Goal: Task Accomplishment & Management: Manage account settings

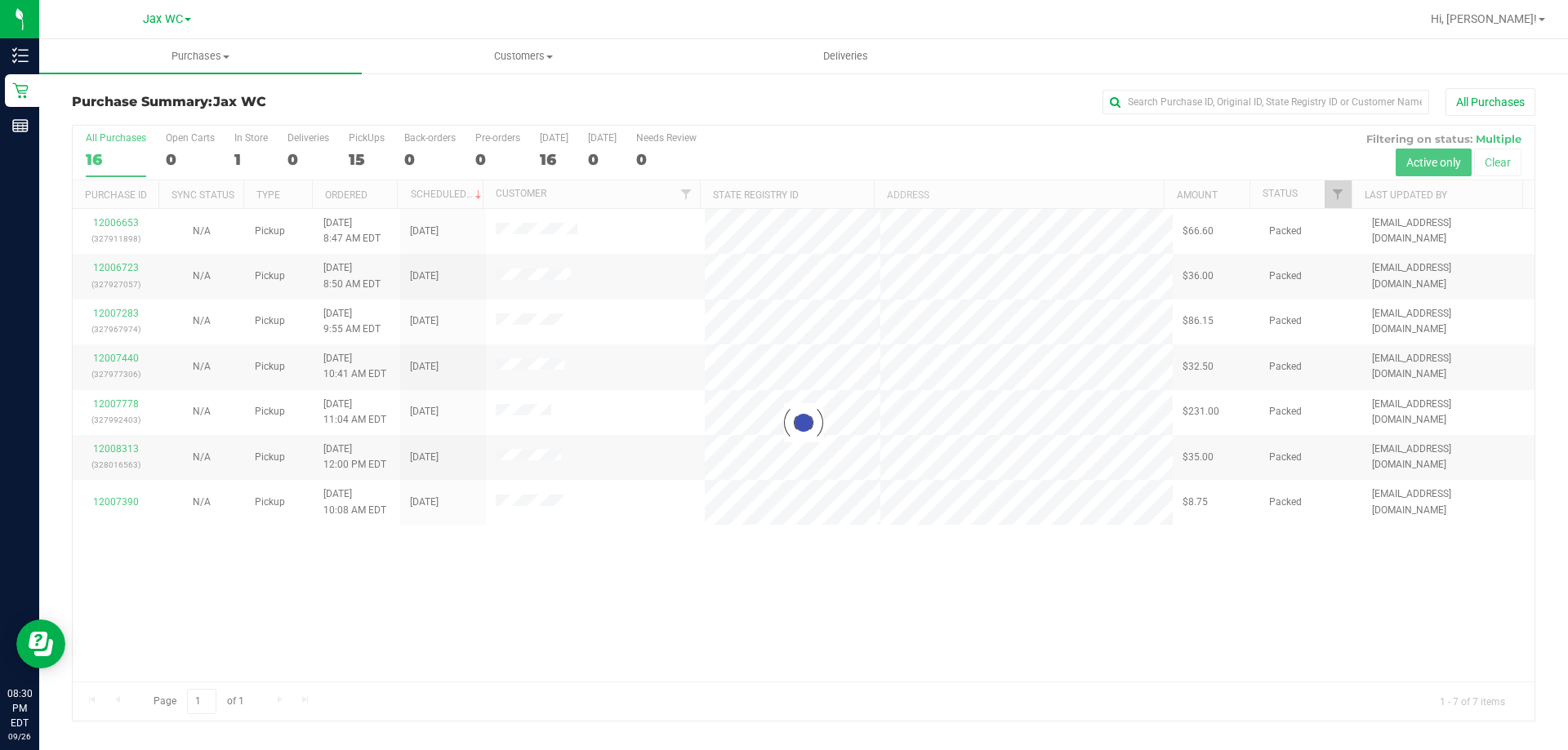
drag, startPoint x: 103, startPoint y: 360, endPoint x: 196, endPoint y: 533, distance: 196.4
click at [201, 593] on div at bounding box center [803, 423] width 1462 height 595
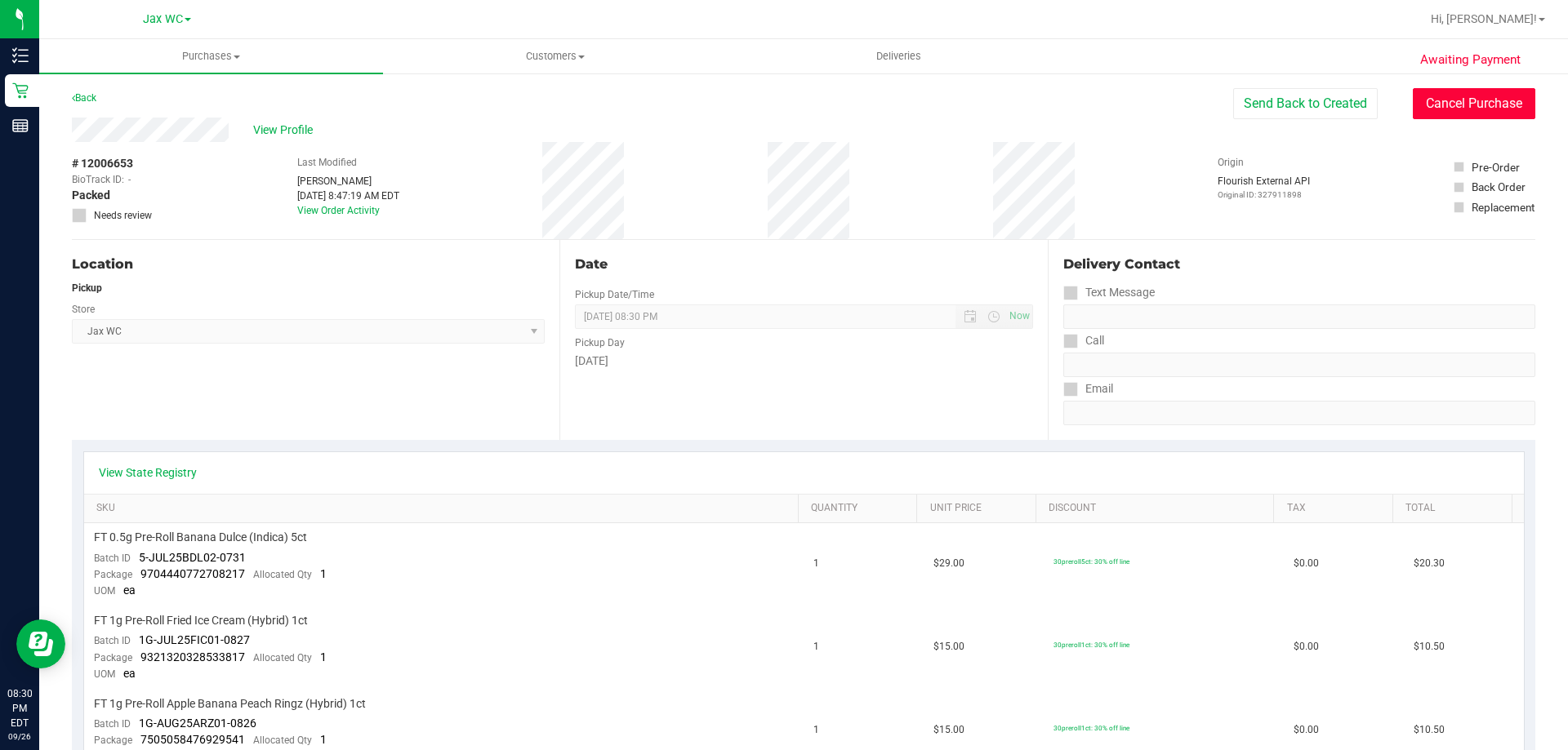
click at [1508, 99] on button "Cancel Purchase" at bounding box center [1473, 104] width 122 height 31
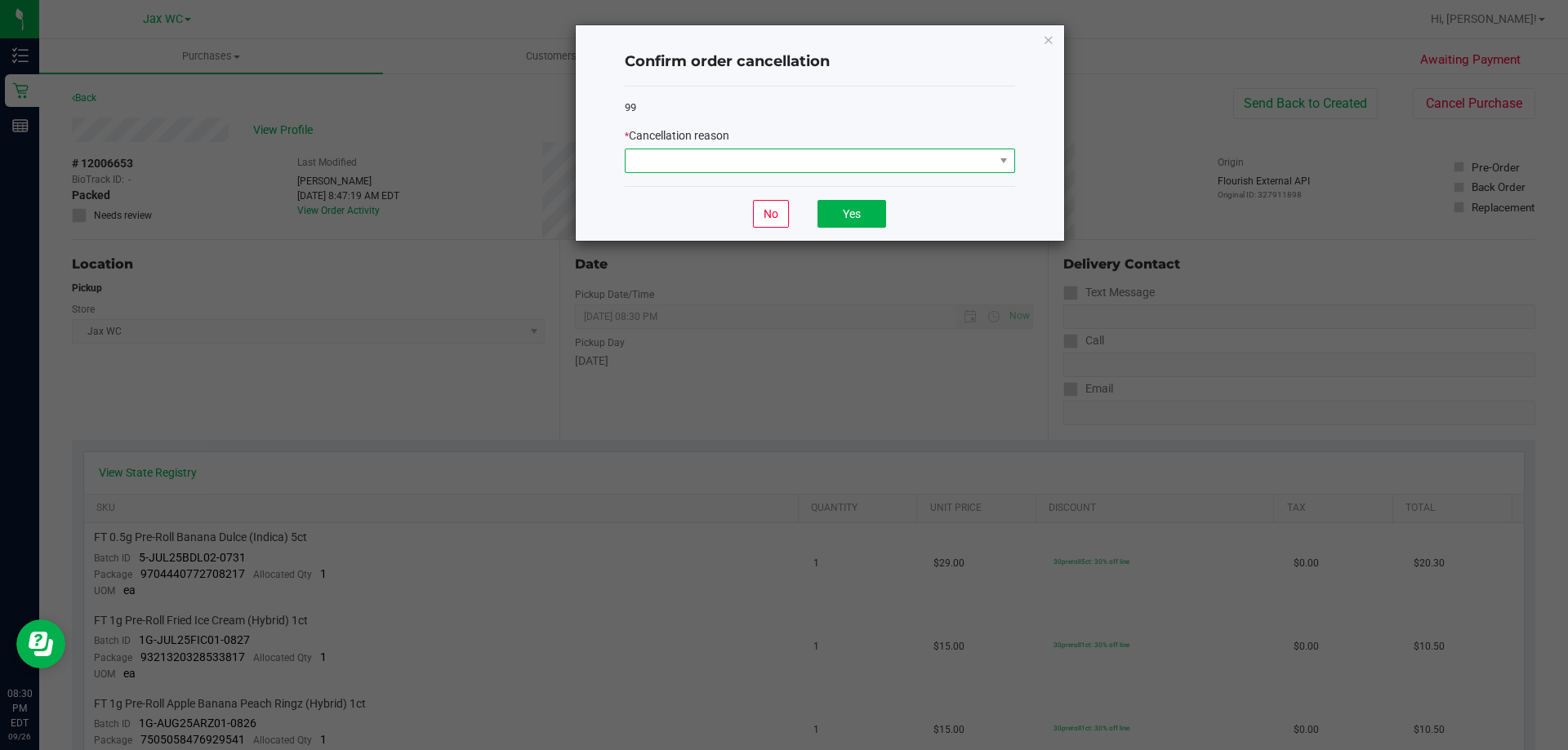
click at [769, 169] on span at bounding box center [809, 161] width 368 height 23
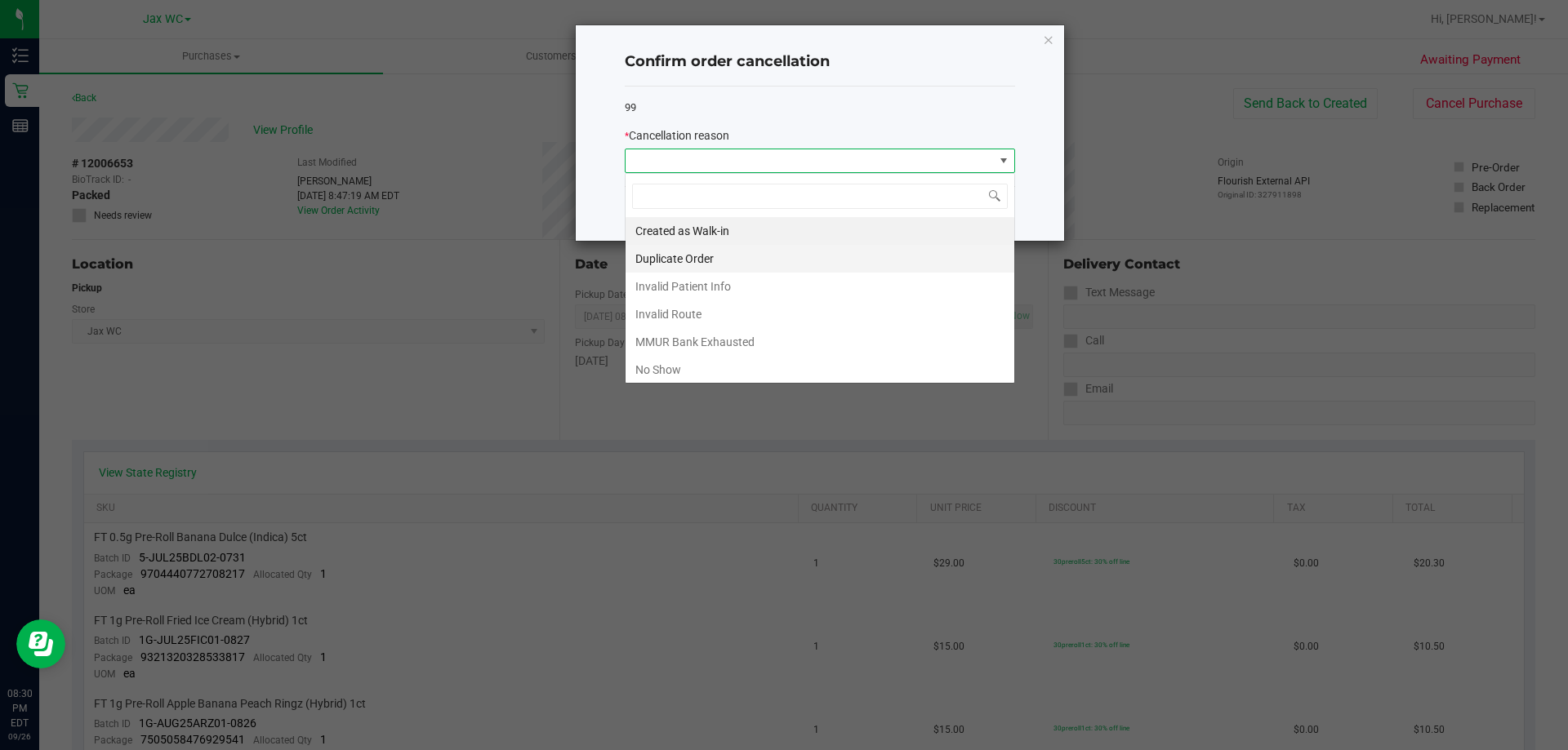
scroll to position [24, 390]
click at [690, 361] on li "No Show" at bounding box center [819, 370] width 389 height 28
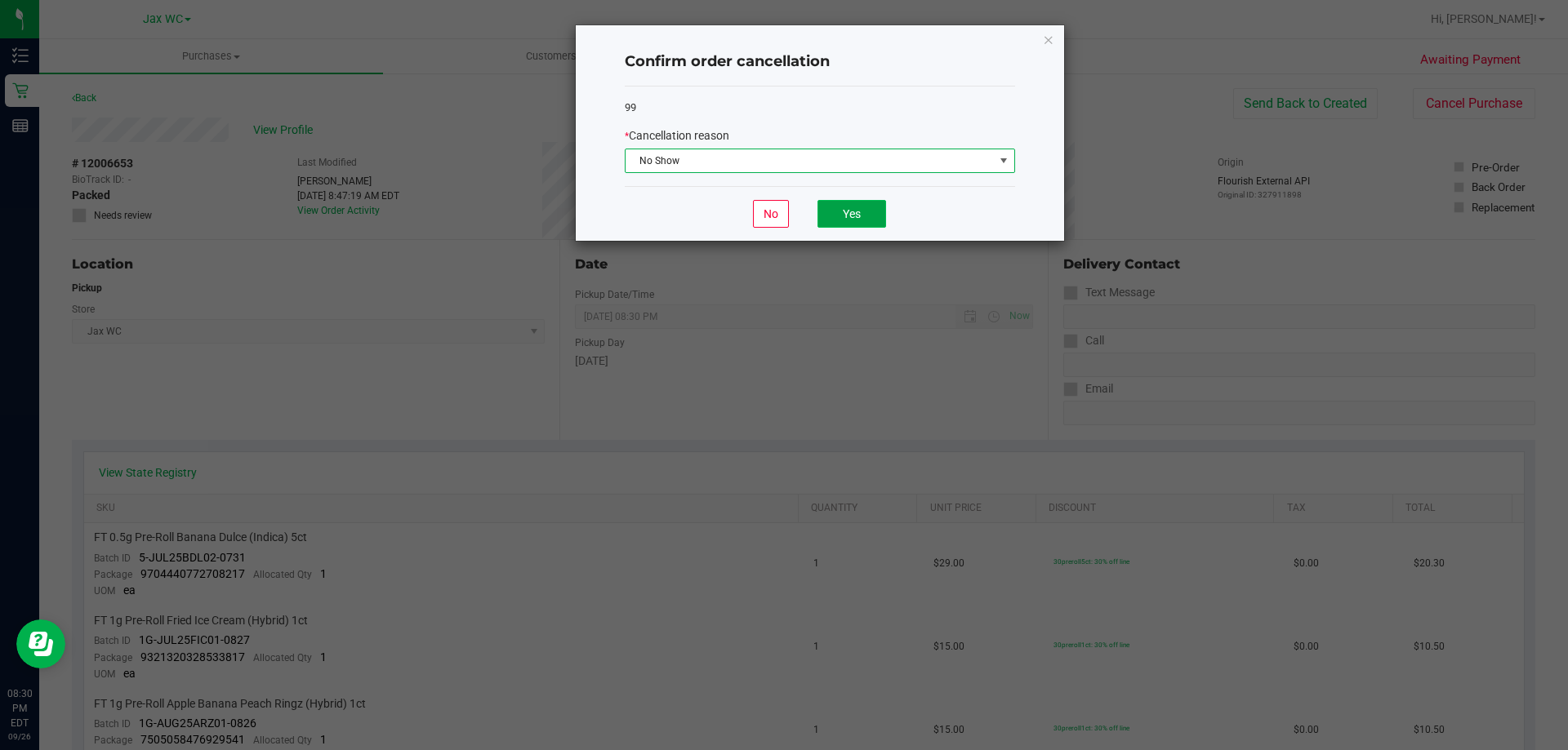
click at [833, 224] on button "Yes" at bounding box center [851, 213] width 69 height 28
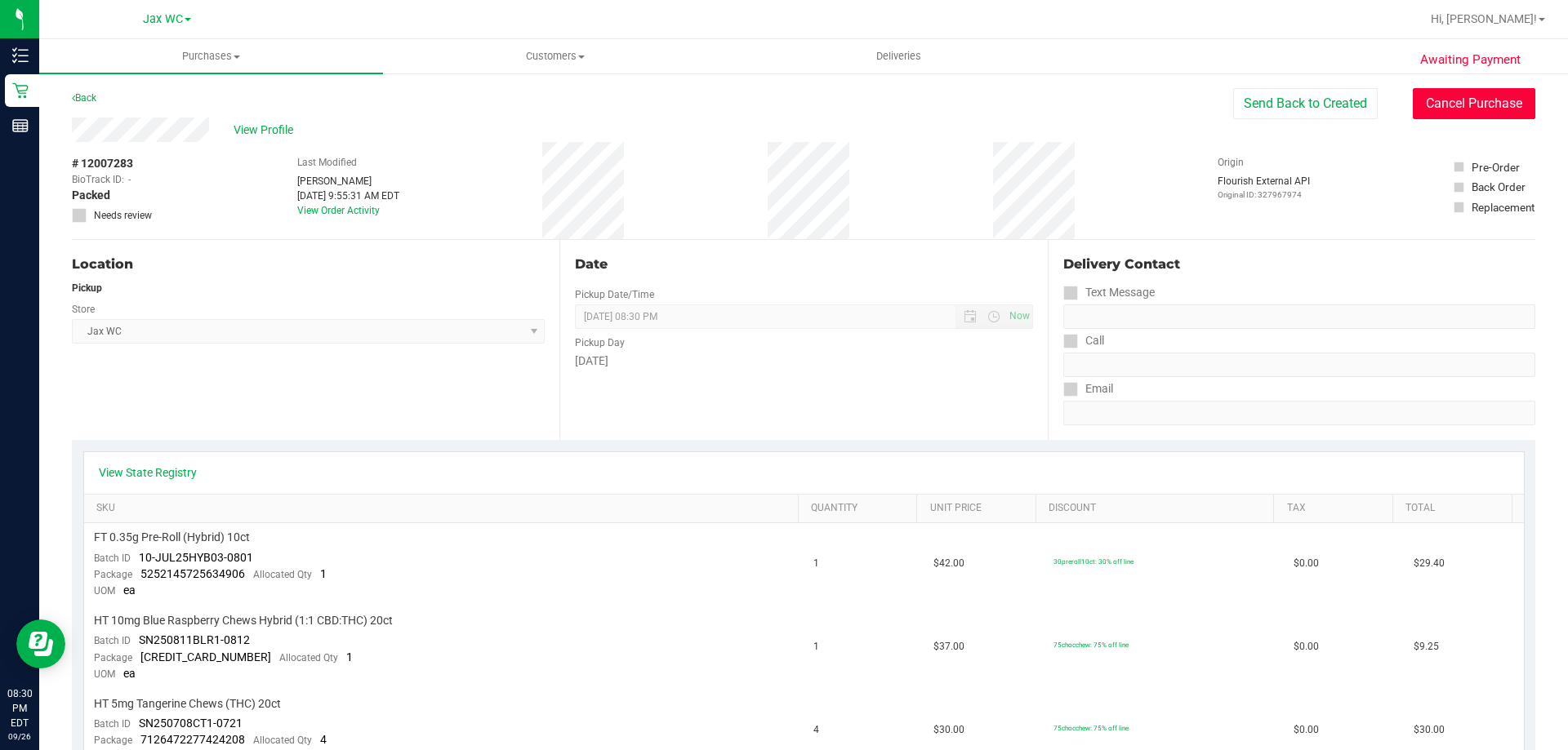
click at [1444, 107] on button "Cancel Purchase" at bounding box center [1473, 104] width 122 height 31
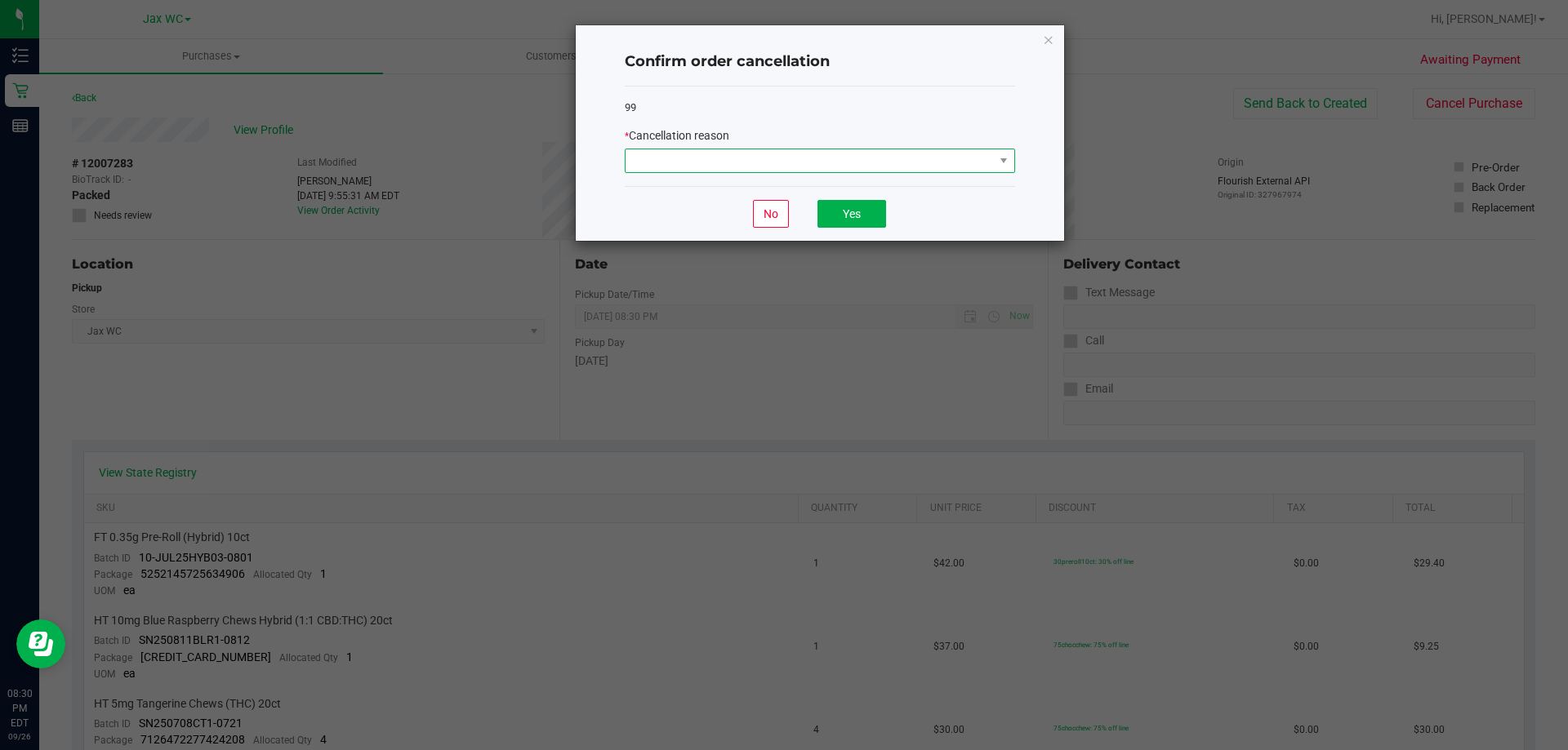
click at [859, 157] on span at bounding box center [809, 161] width 368 height 23
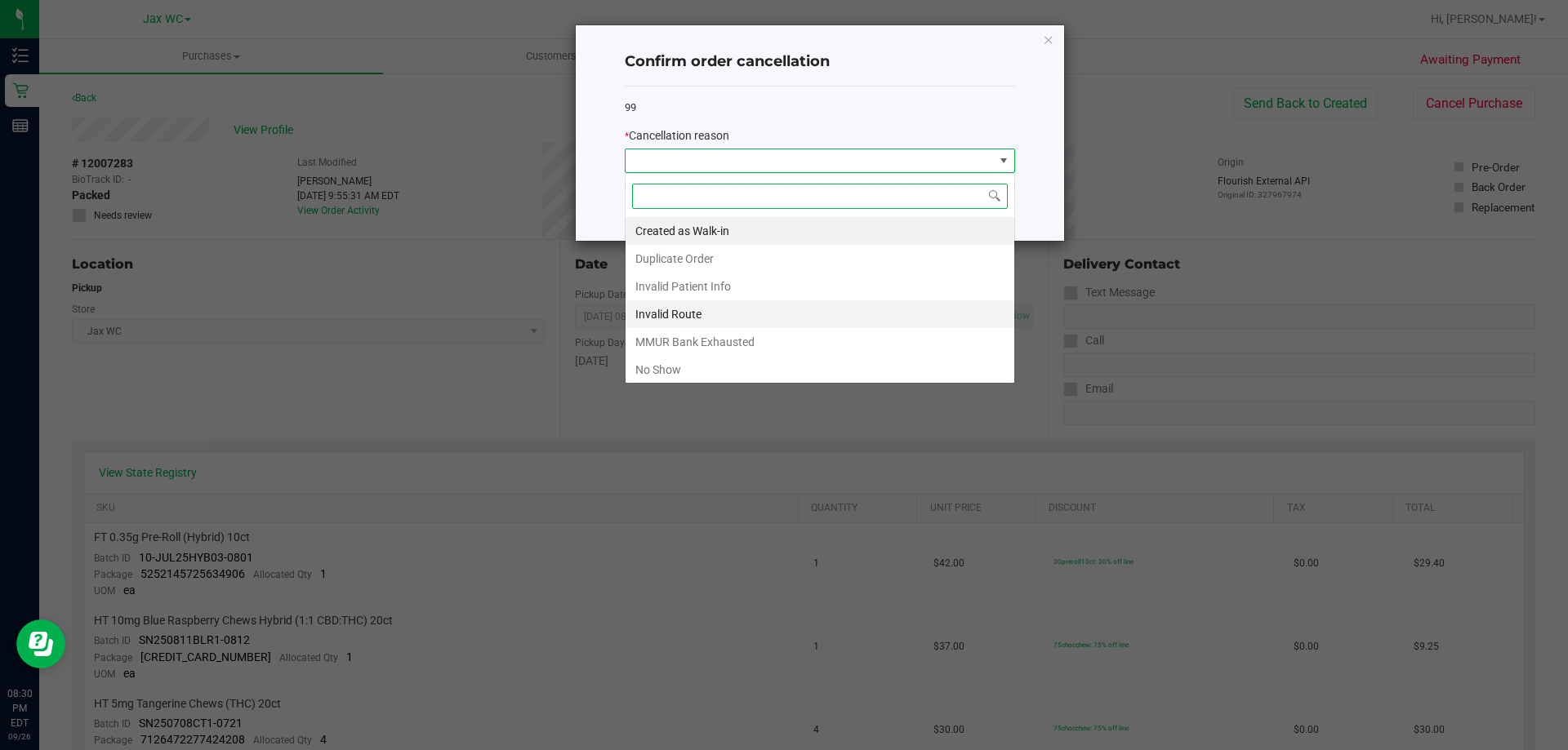
scroll to position [24, 390]
click at [681, 368] on li "No Show" at bounding box center [819, 370] width 389 height 28
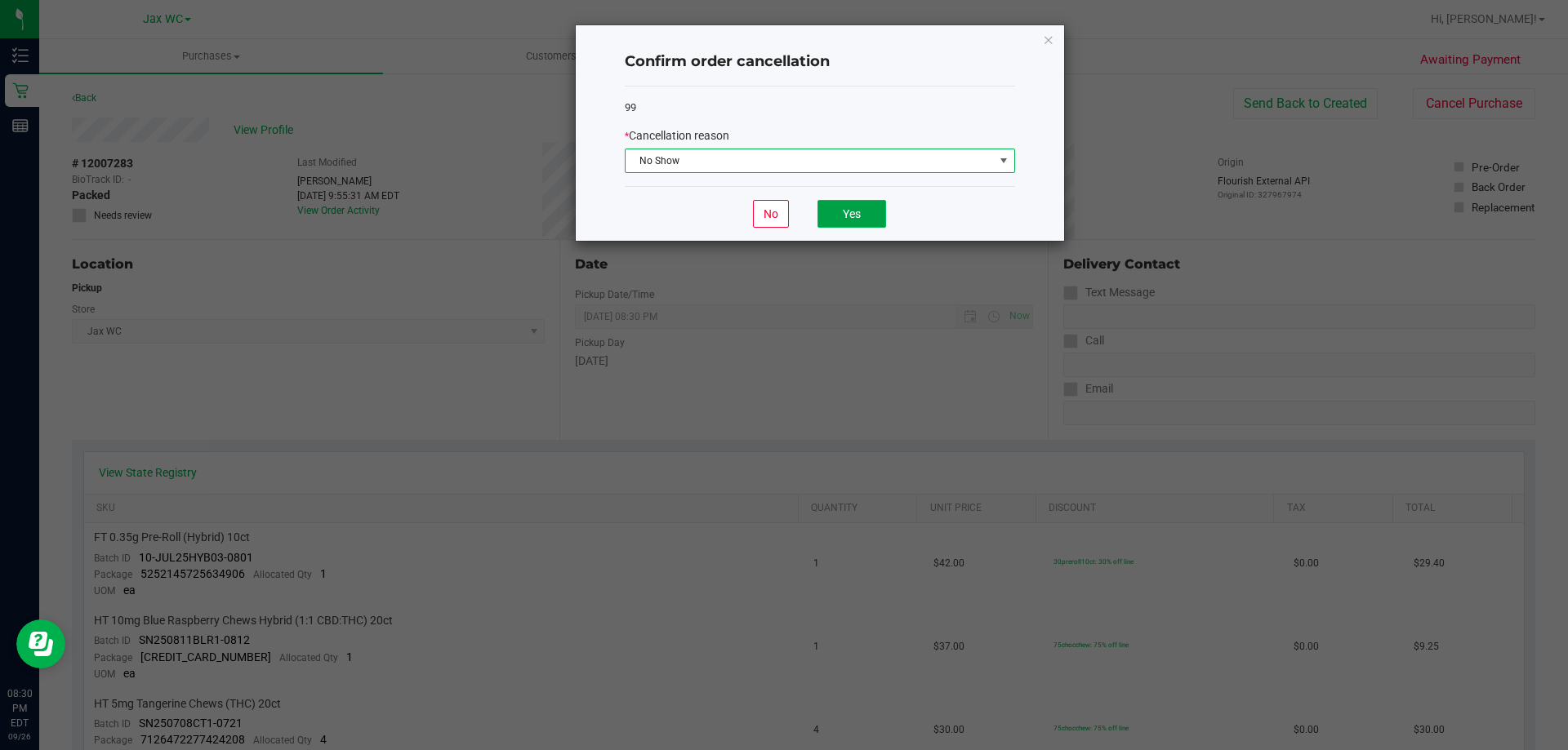
click at [829, 208] on button "Yes" at bounding box center [851, 213] width 69 height 28
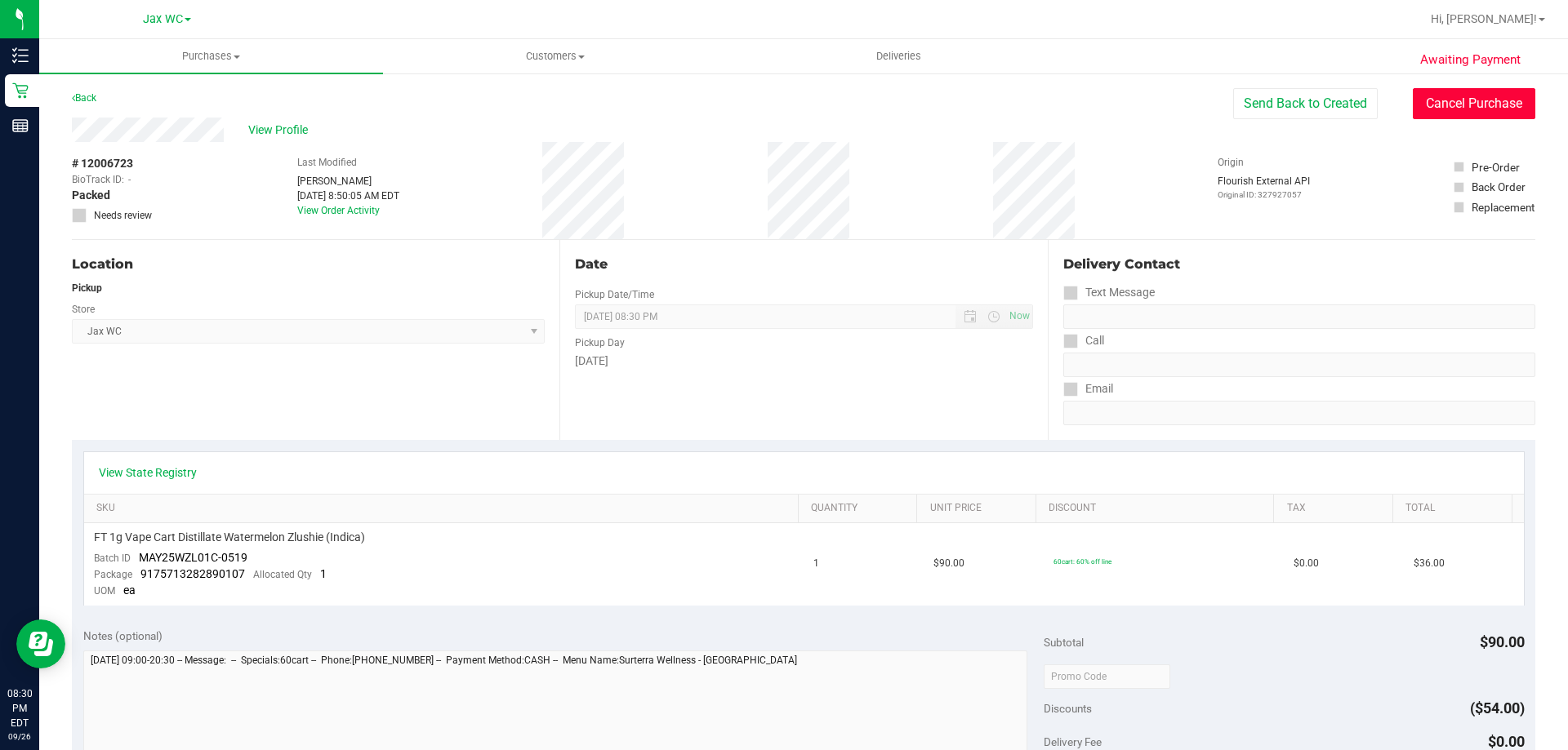
click at [1422, 103] on button "Cancel Purchase" at bounding box center [1473, 104] width 122 height 31
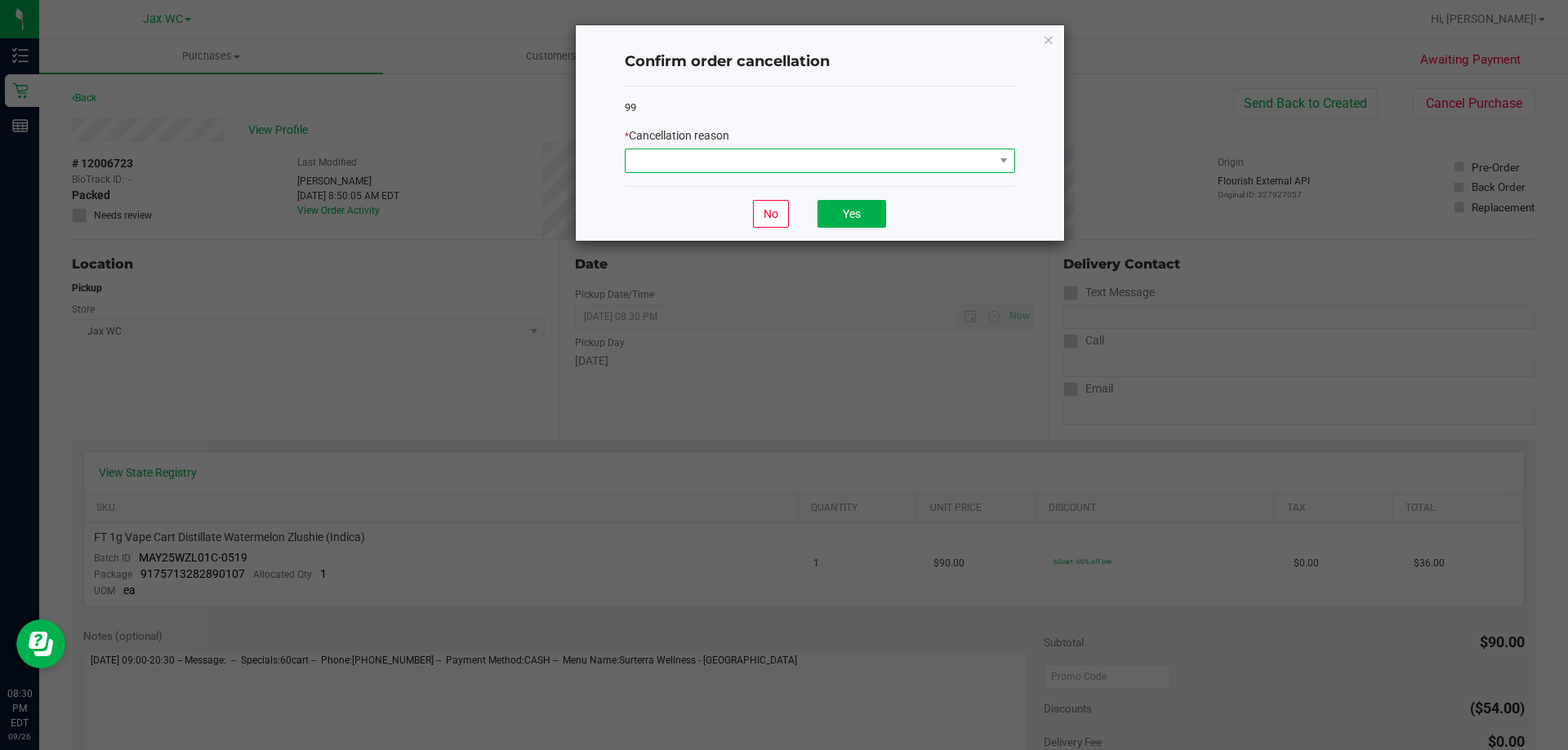
click at [769, 163] on span at bounding box center [809, 161] width 368 height 23
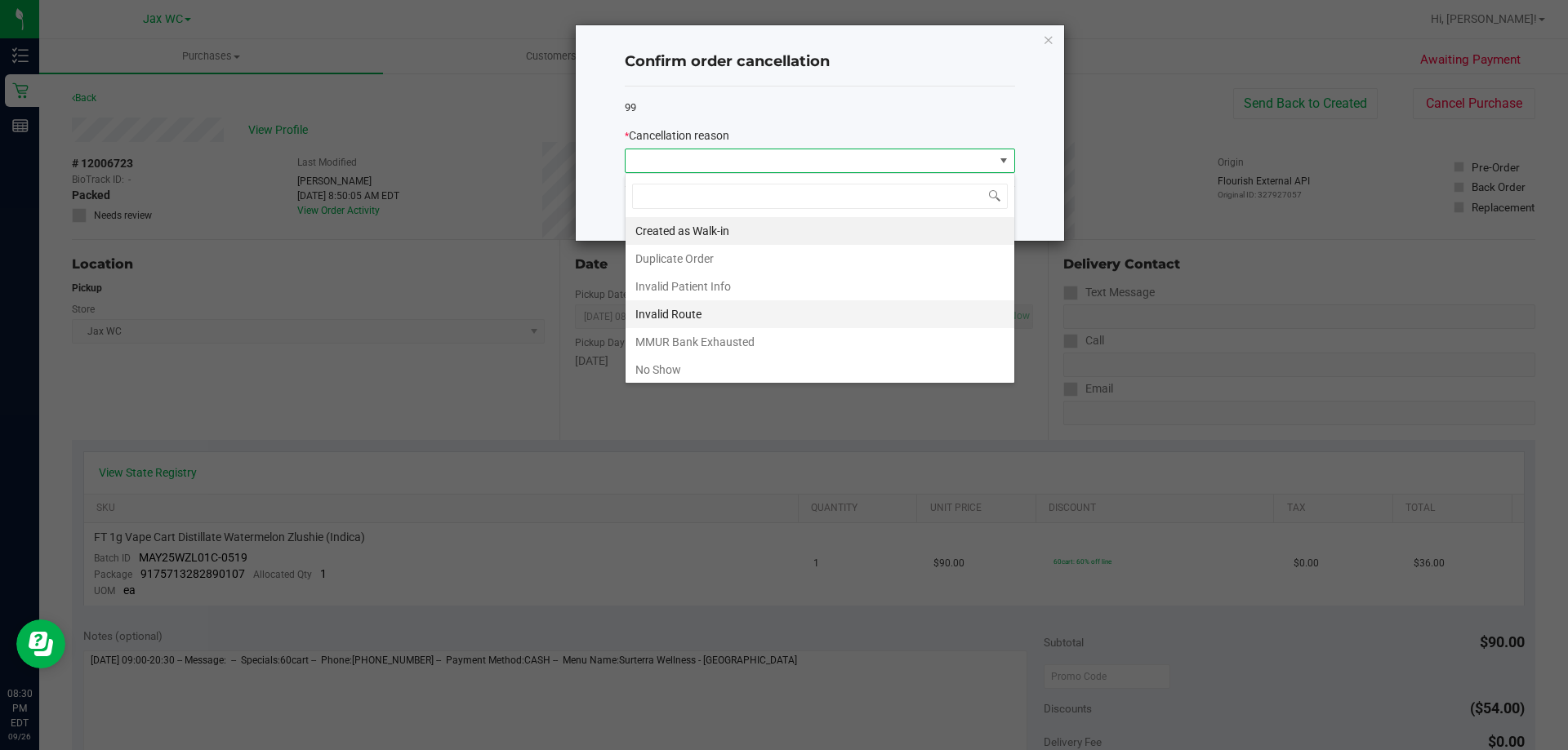
scroll to position [24, 390]
click at [683, 377] on li "No Show" at bounding box center [819, 370] width 389 height 28
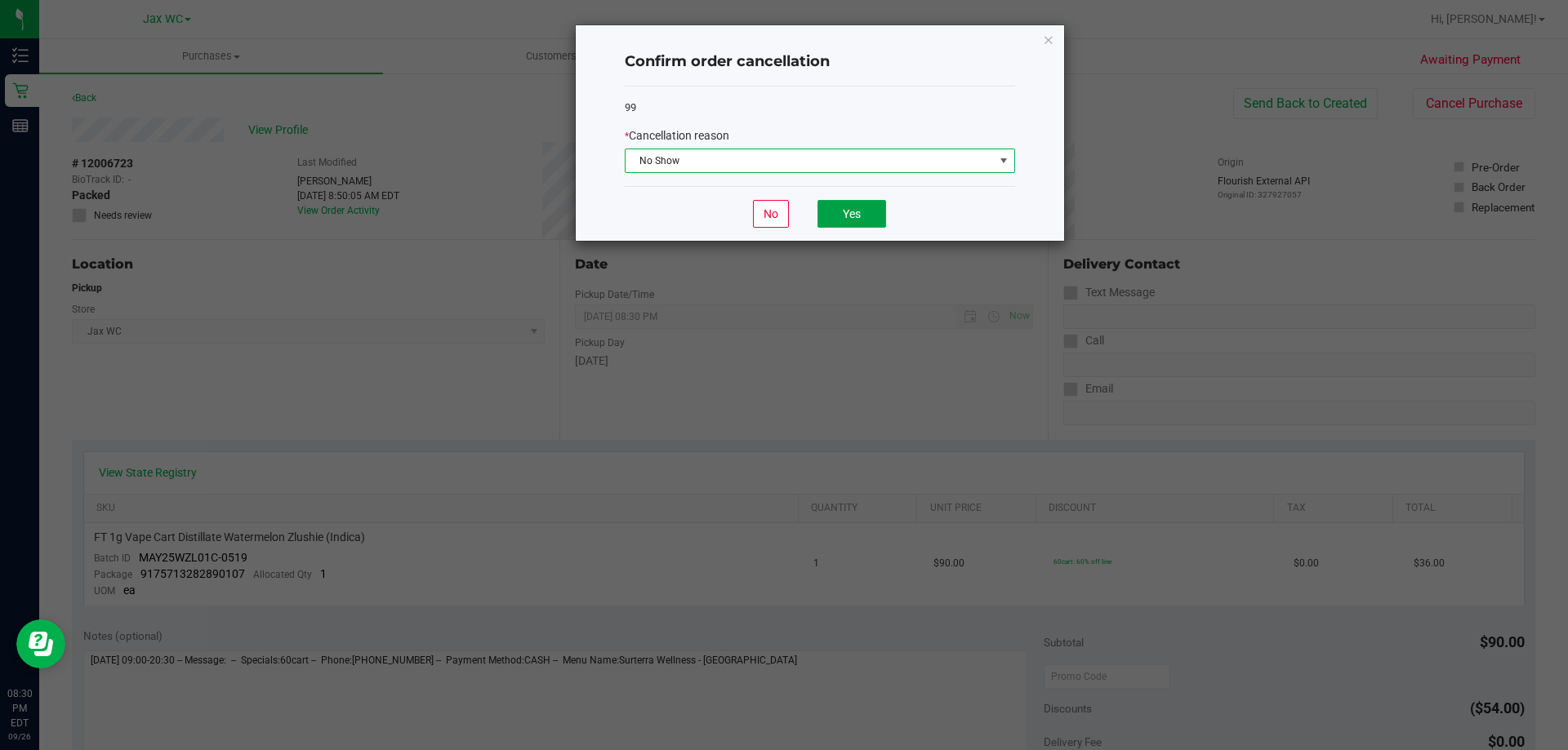
click at [879, 204] on button "Yes" at bounding box center [851, 213] width 69 height 28
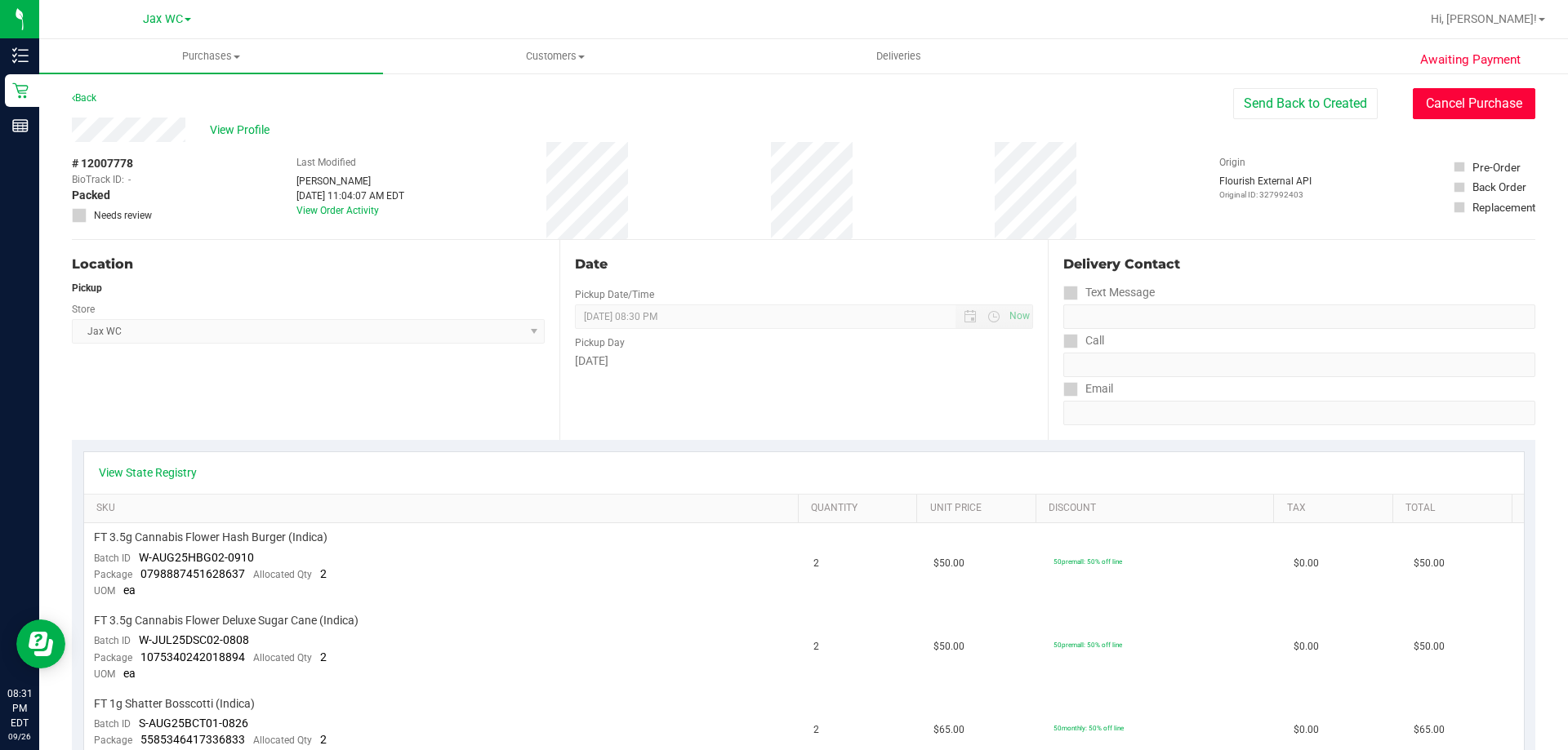
click at [1428, 102] on button "Cancel Purchase" at bounding box center [1473, 104] width 122 height 31
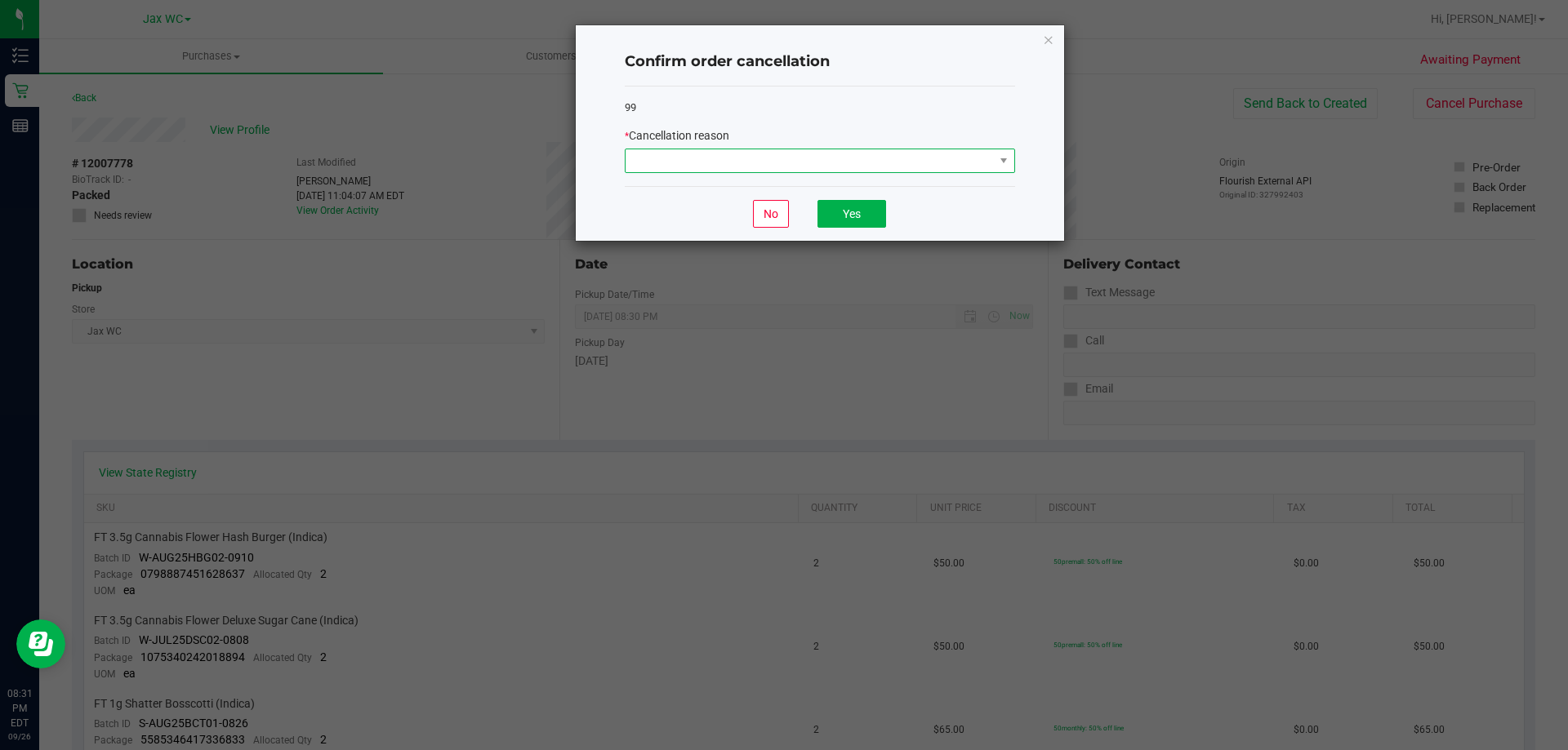
click at [766, 159] on span at bounding box center [809, 161] width 368 height 23
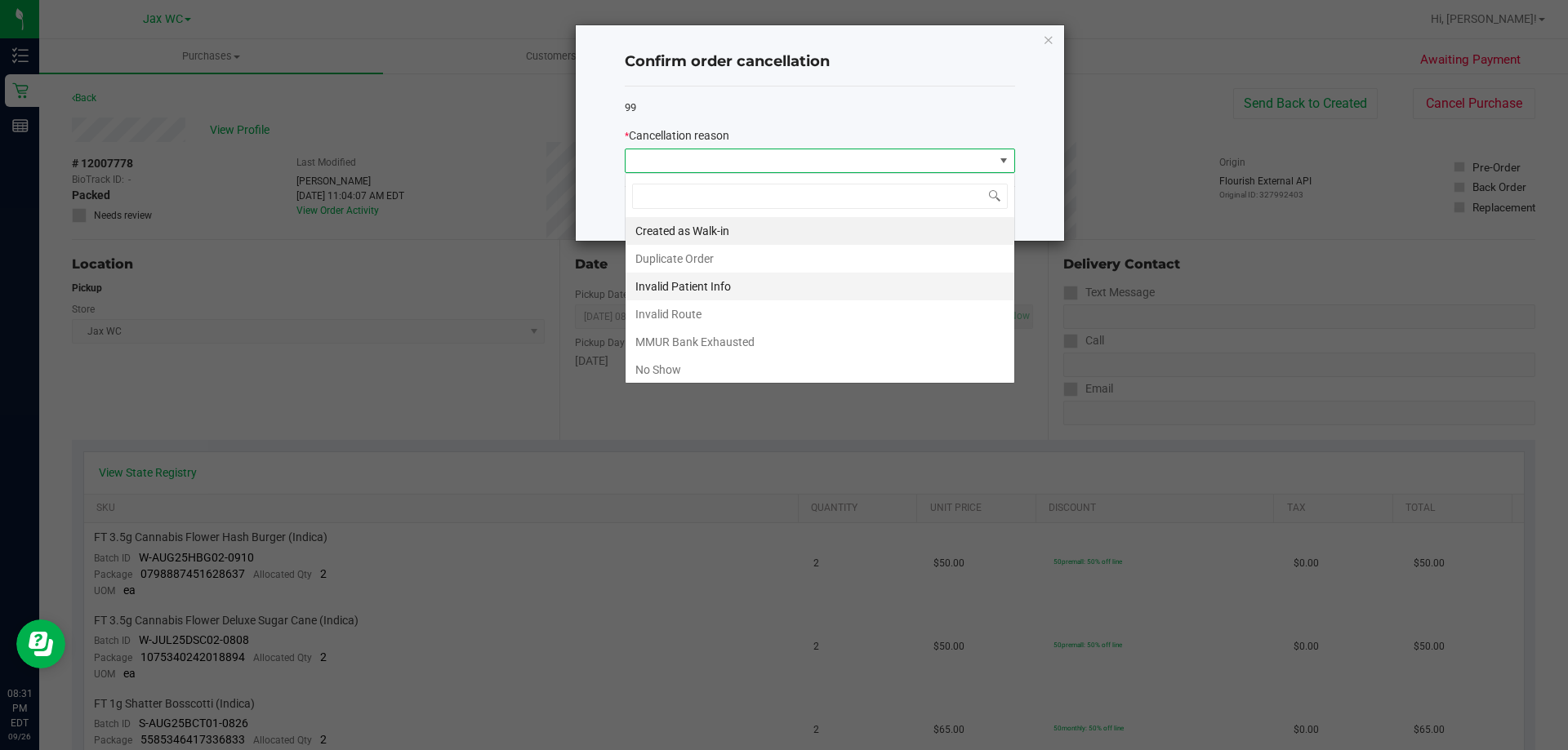
scroll to position [24, 390]
click at [684, 369] on li "No Show" at bounding box center [819, 370] width 389 height 28
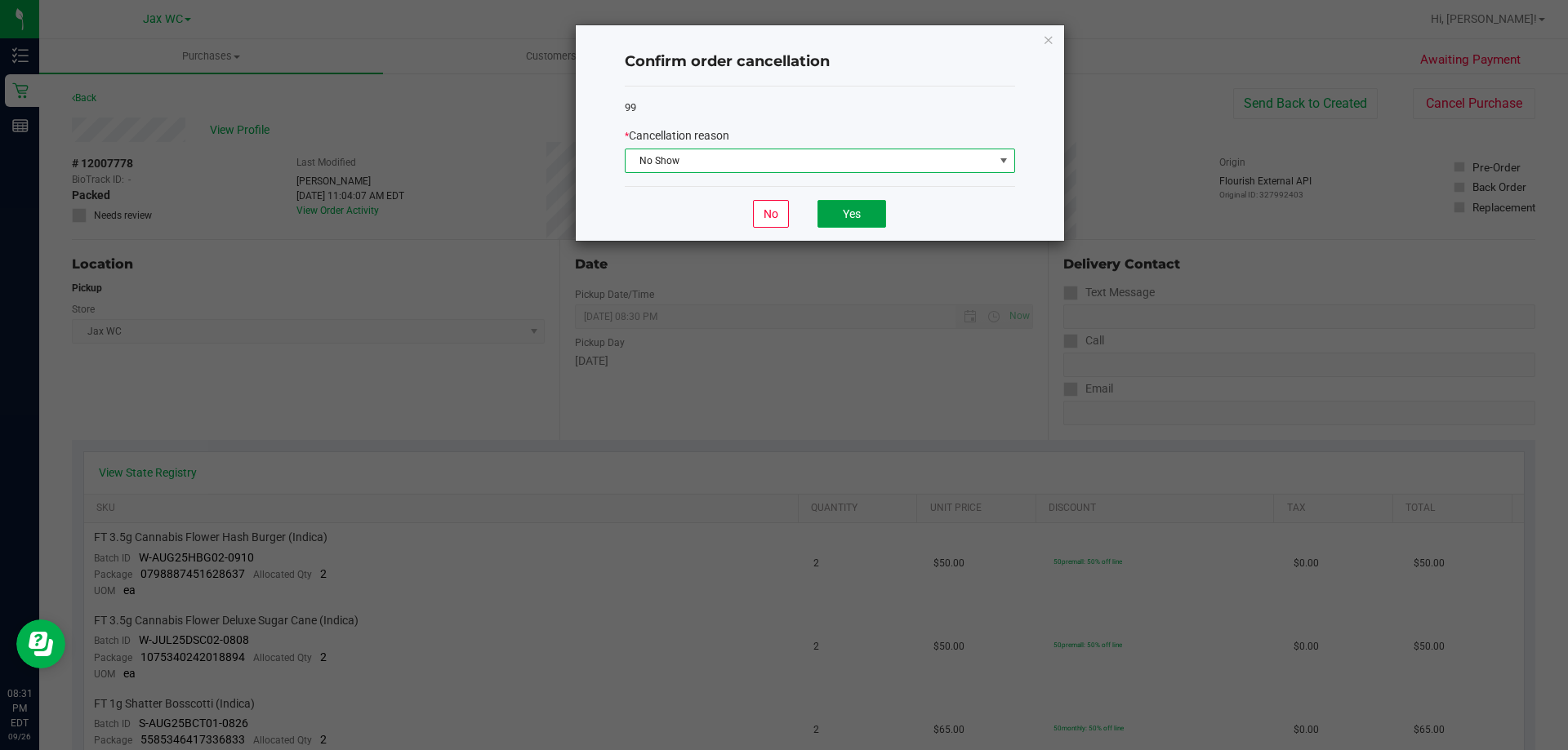
click at [877, 205] on button "Yes" at bounding box center [851, 213] width 69 height 28
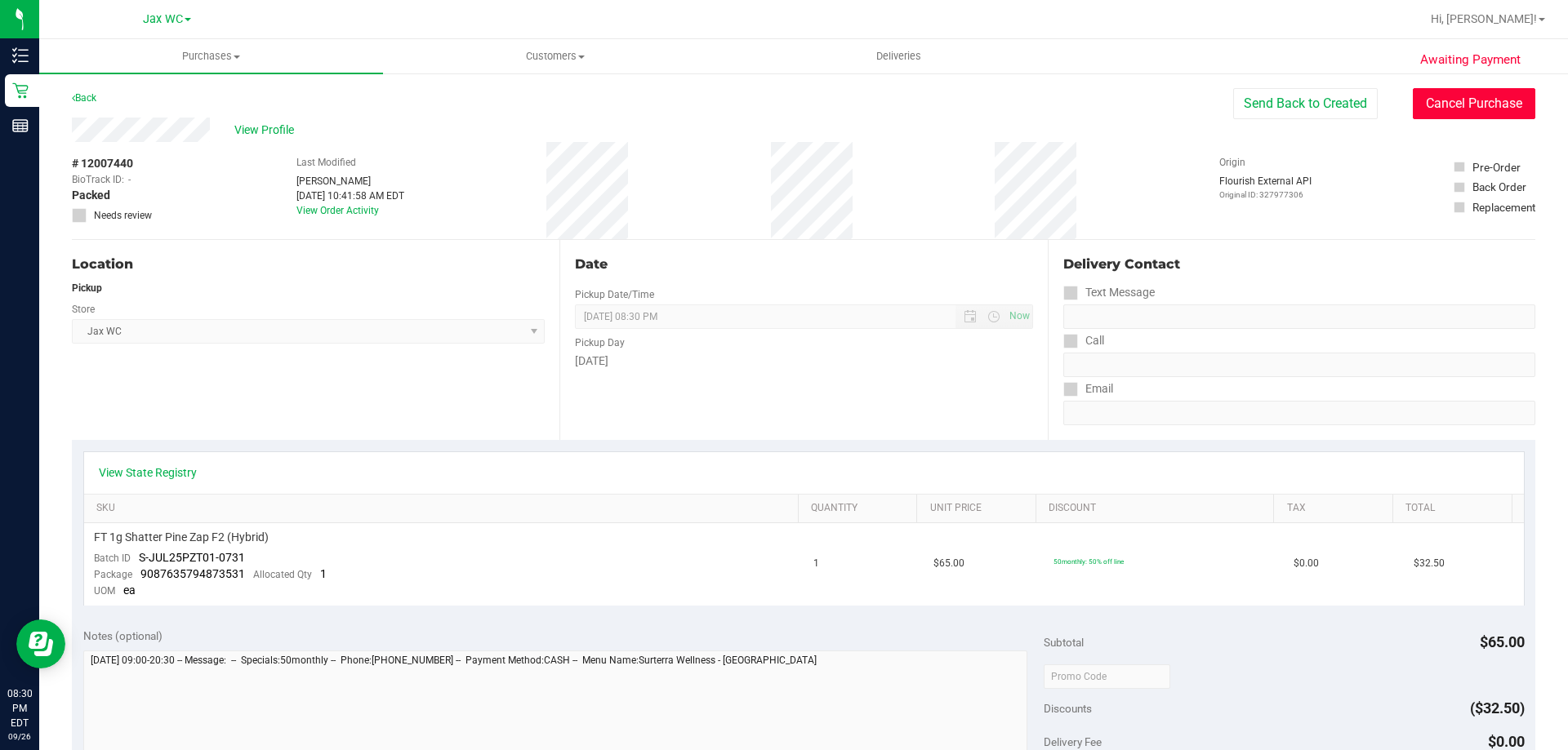
click at [1489, 106] on button "Cancel Purchase" at bounding box center [1473, 104] width 122 height 31
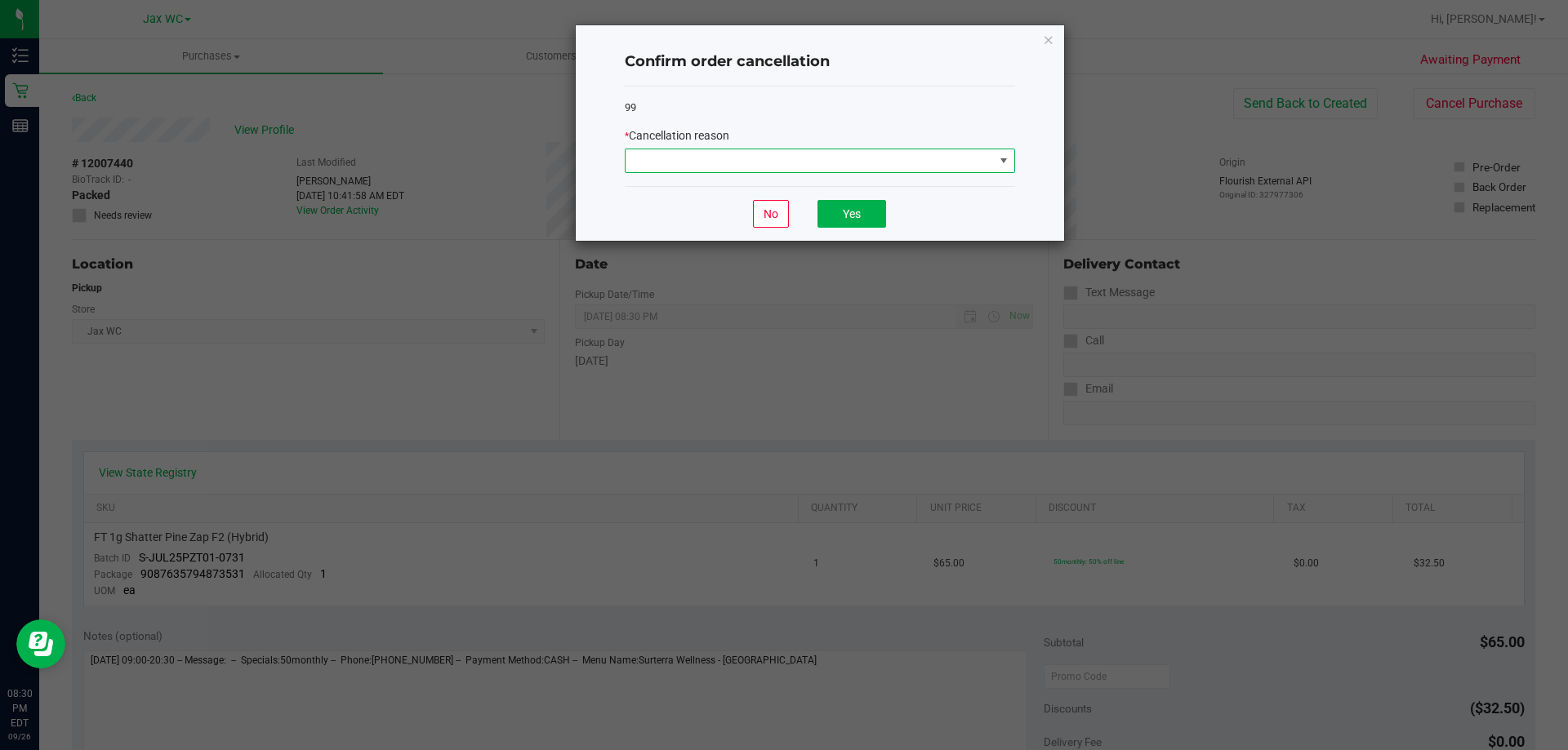
click at [801, 158] on span at bounding box center [809, 161] width 368 height 23
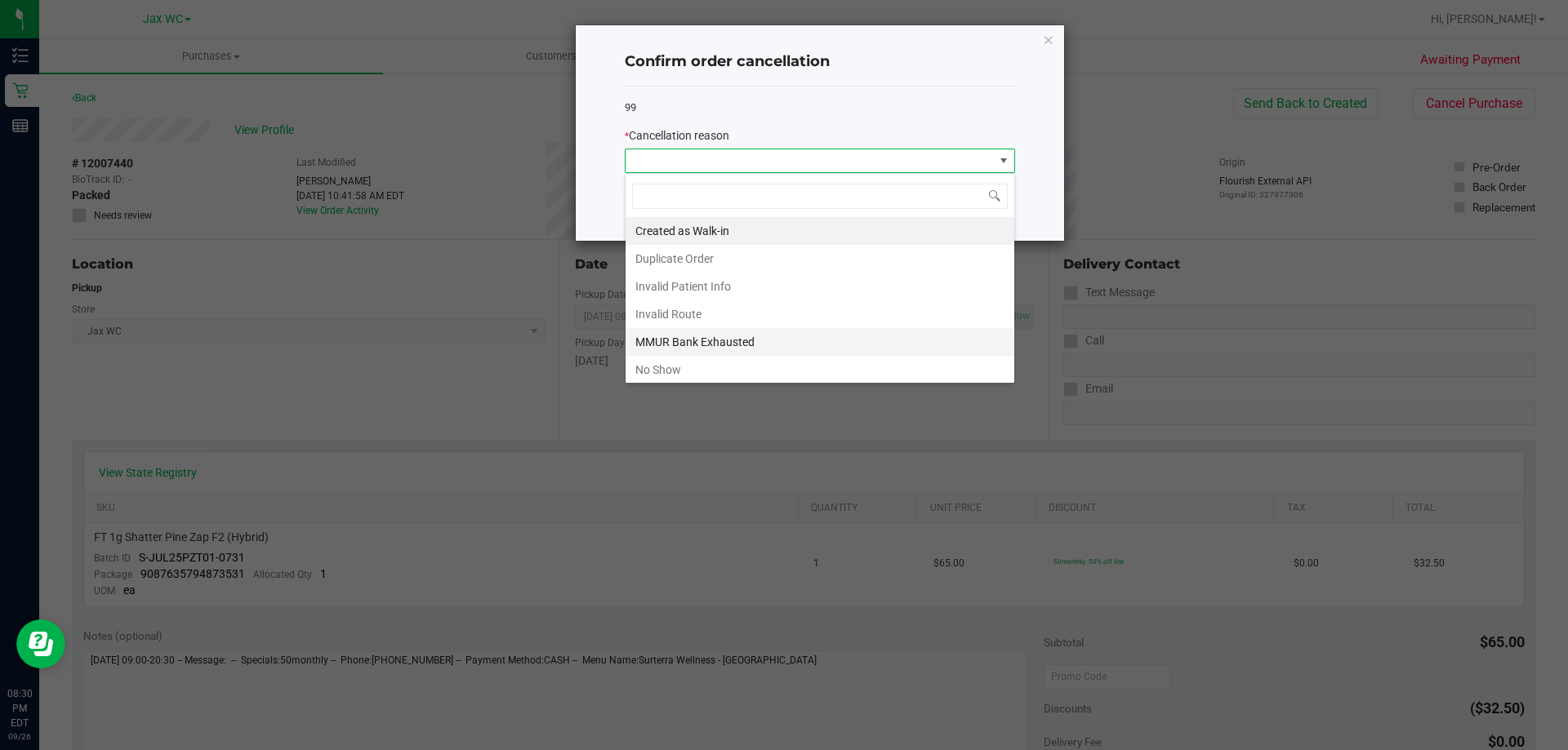
scroll to position [24, 390]
click at [725, 364] on li "No Show" at bounding box center [819, 370] width 389 height 28
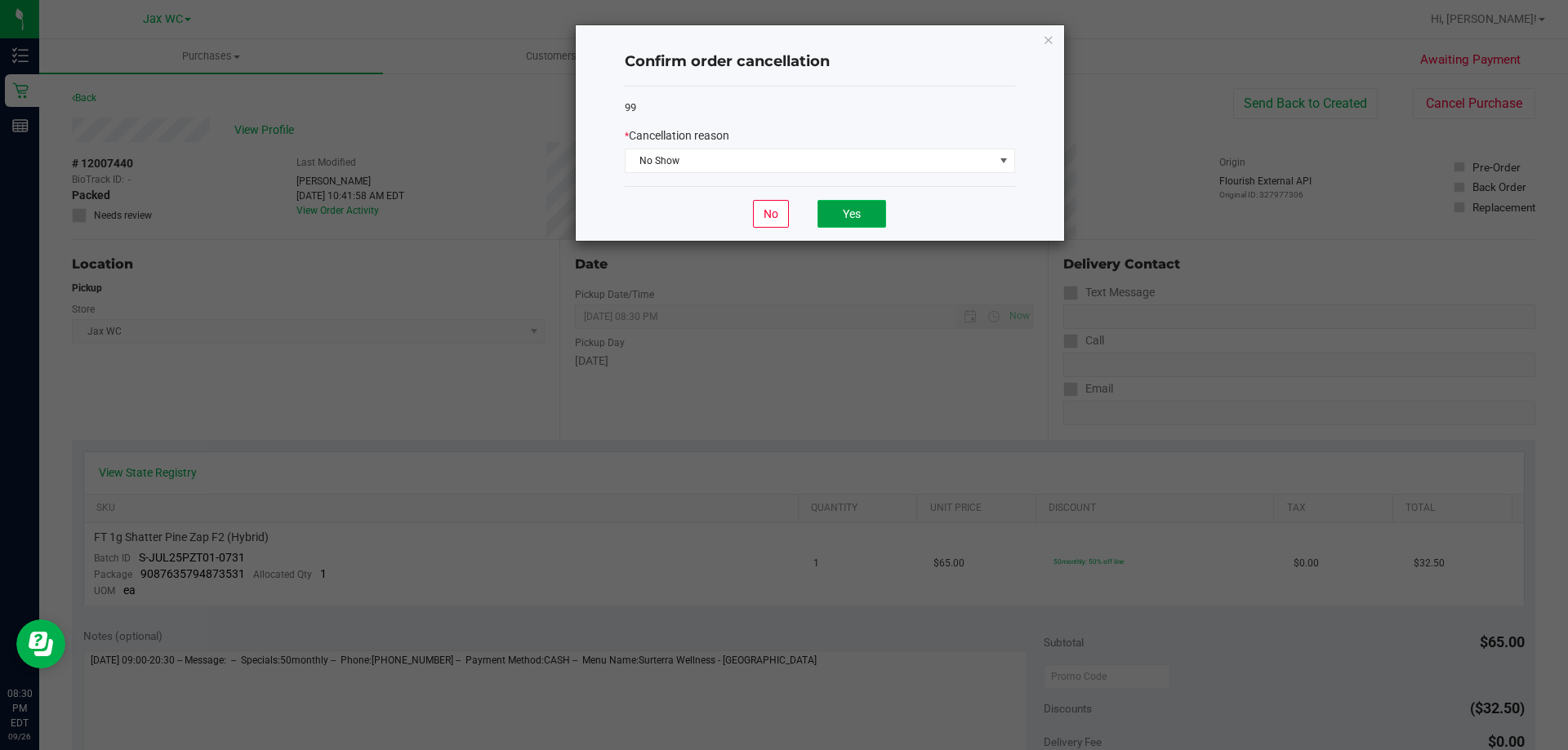
click at [843, 214] on button "Yes" at bounding box center [851, 213] width 69 height 28
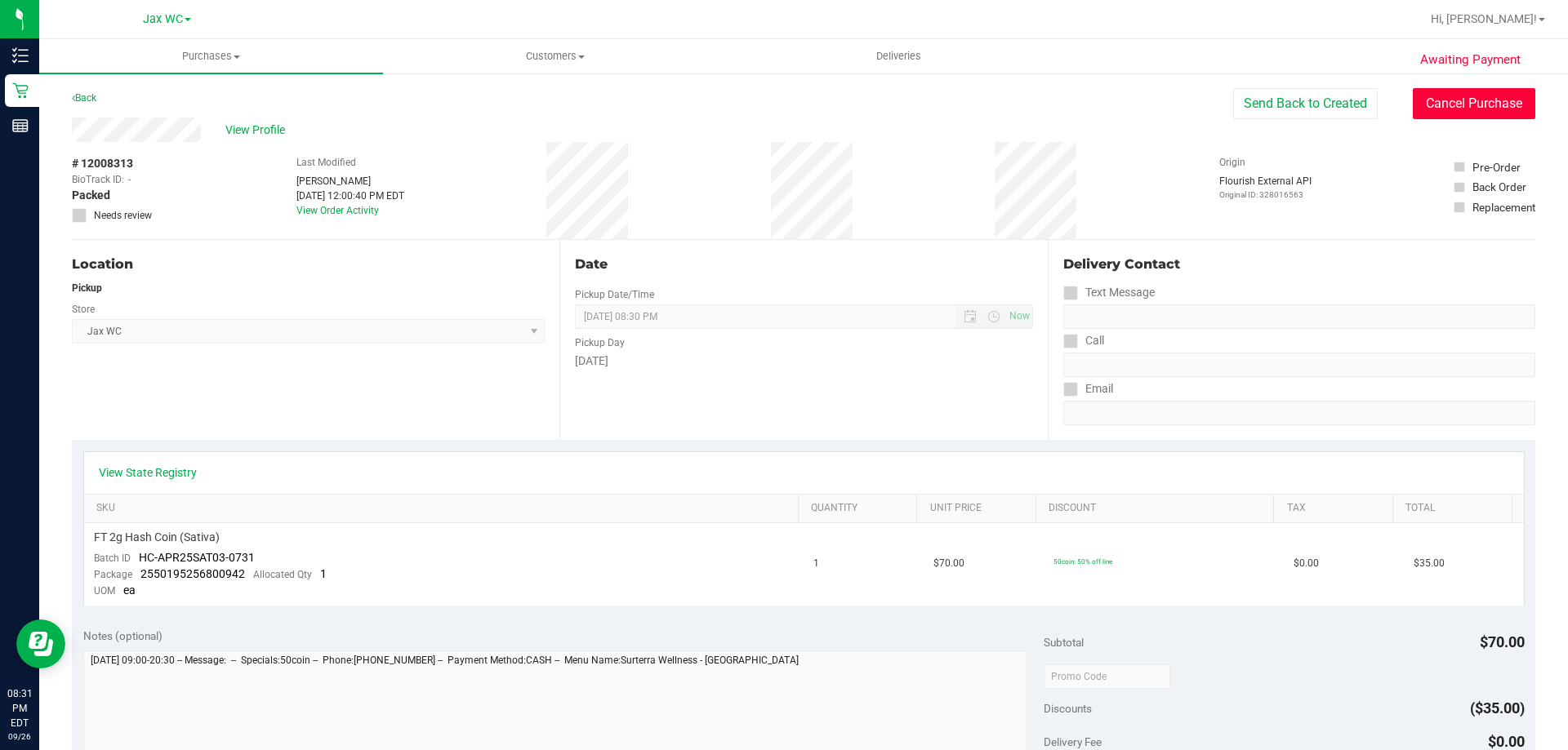
click at [1471, 109] on button "Cancel Purchase" at bounding box center [1473, 104] width 122 height 31
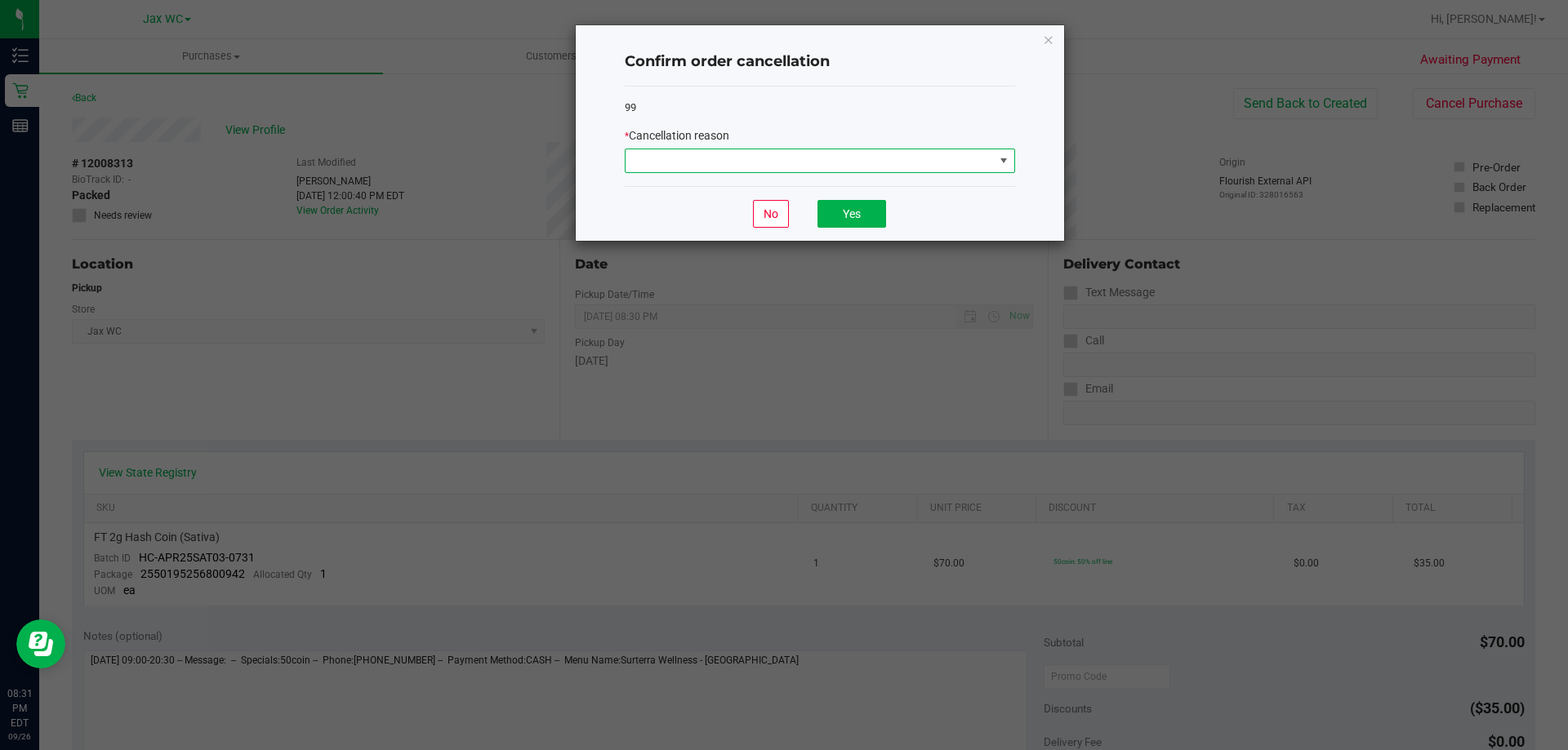
click at [835, 154] on span at bounding box center [809, 161] width 368 height 23
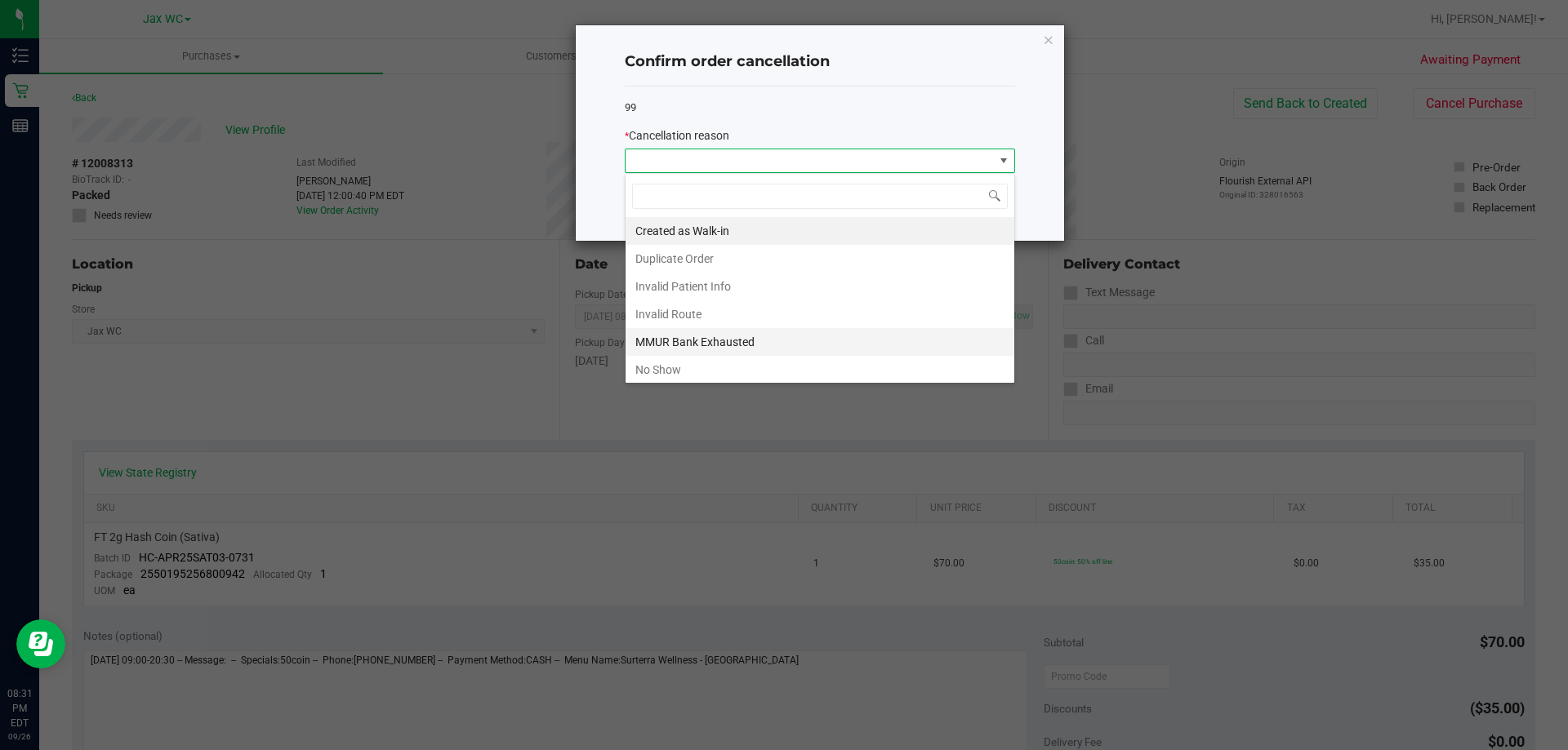
scroll to position [24, 390]
click at [728, 360] on li "No Show" at bounding box center [819, 370] width 389 height 28
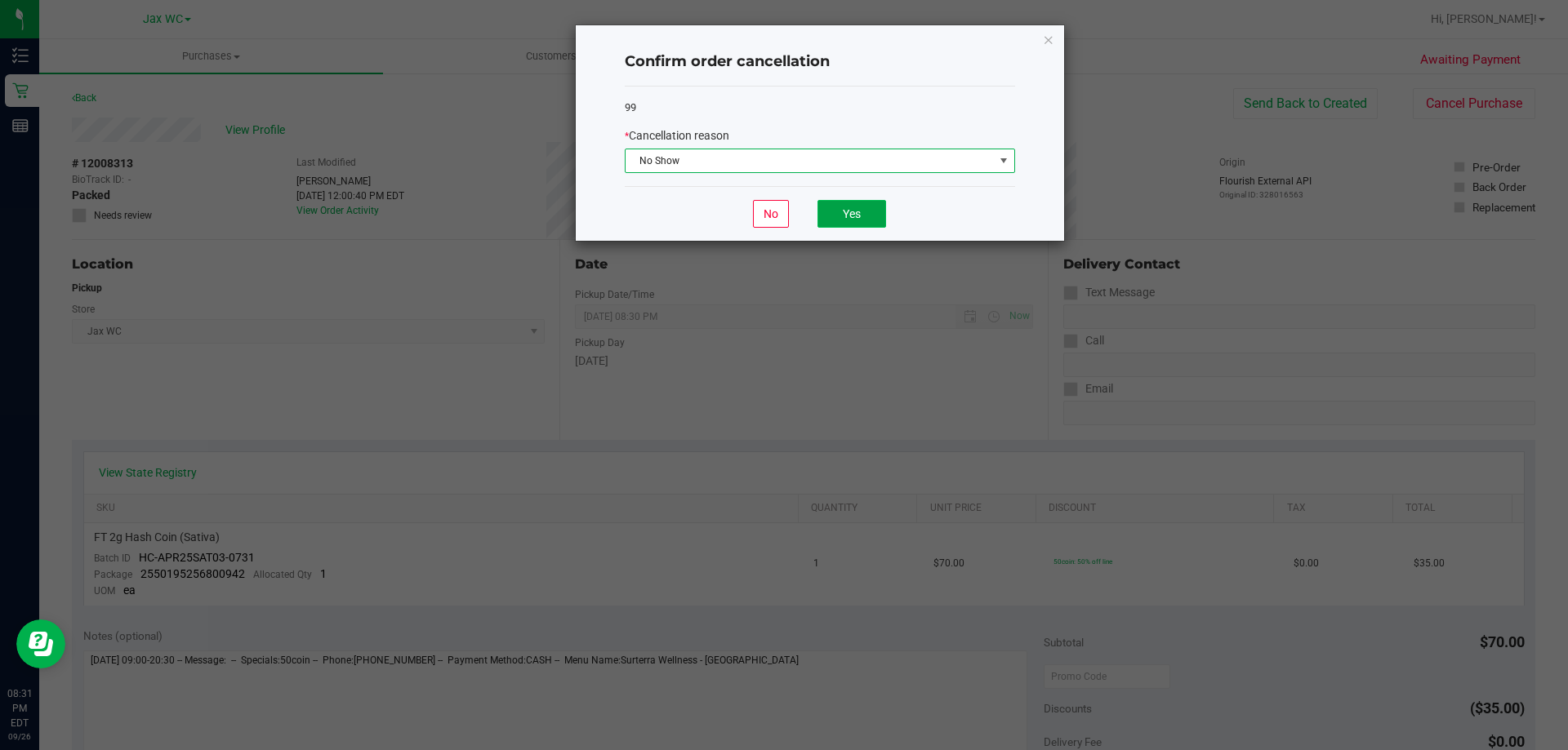
click at [847, 225] on button "Yes" at bounding box center [851, 213] width 69 height 28
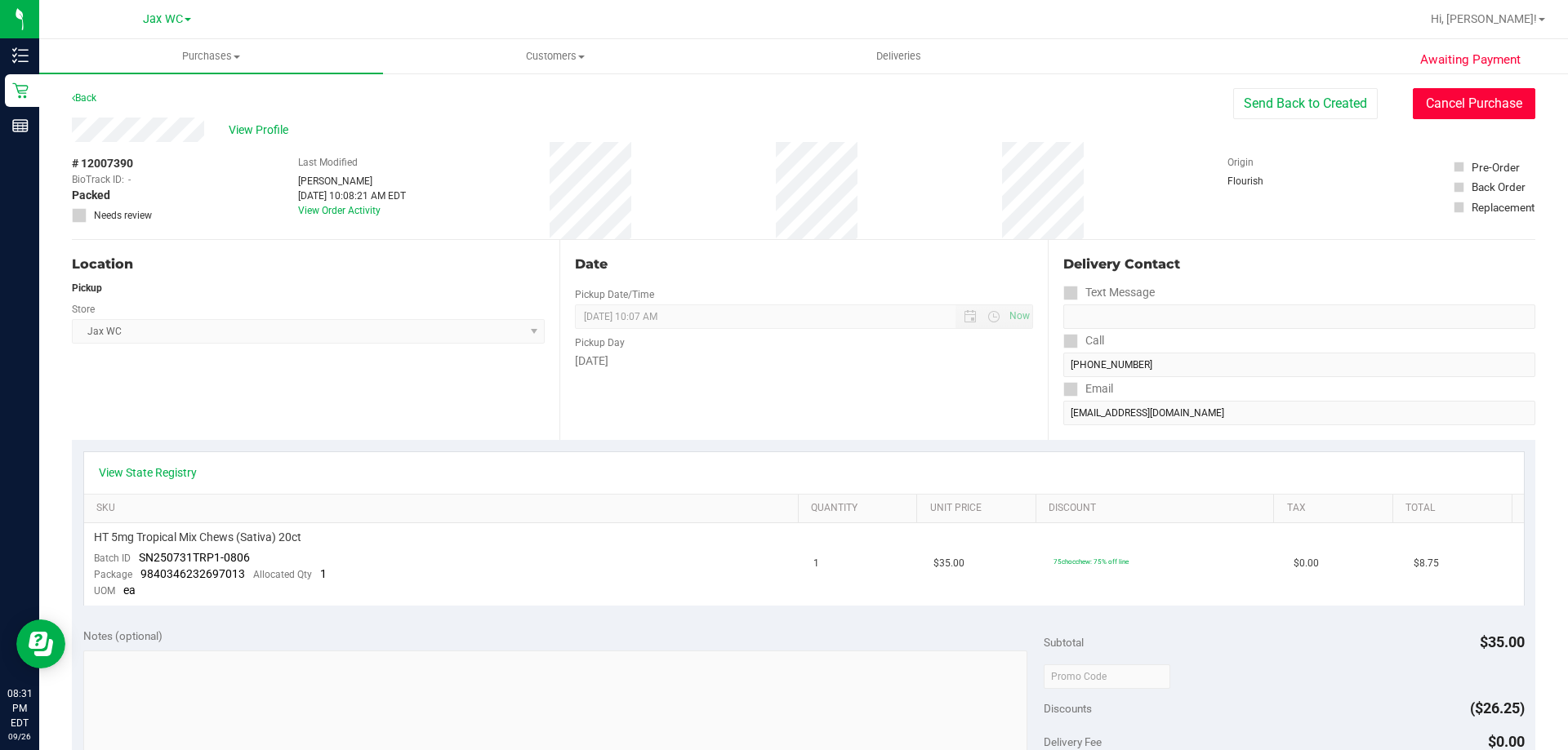
click at [1416, 106] on button "Cancel Purchase" at bounding box center [1473, 104] width 122 height 31
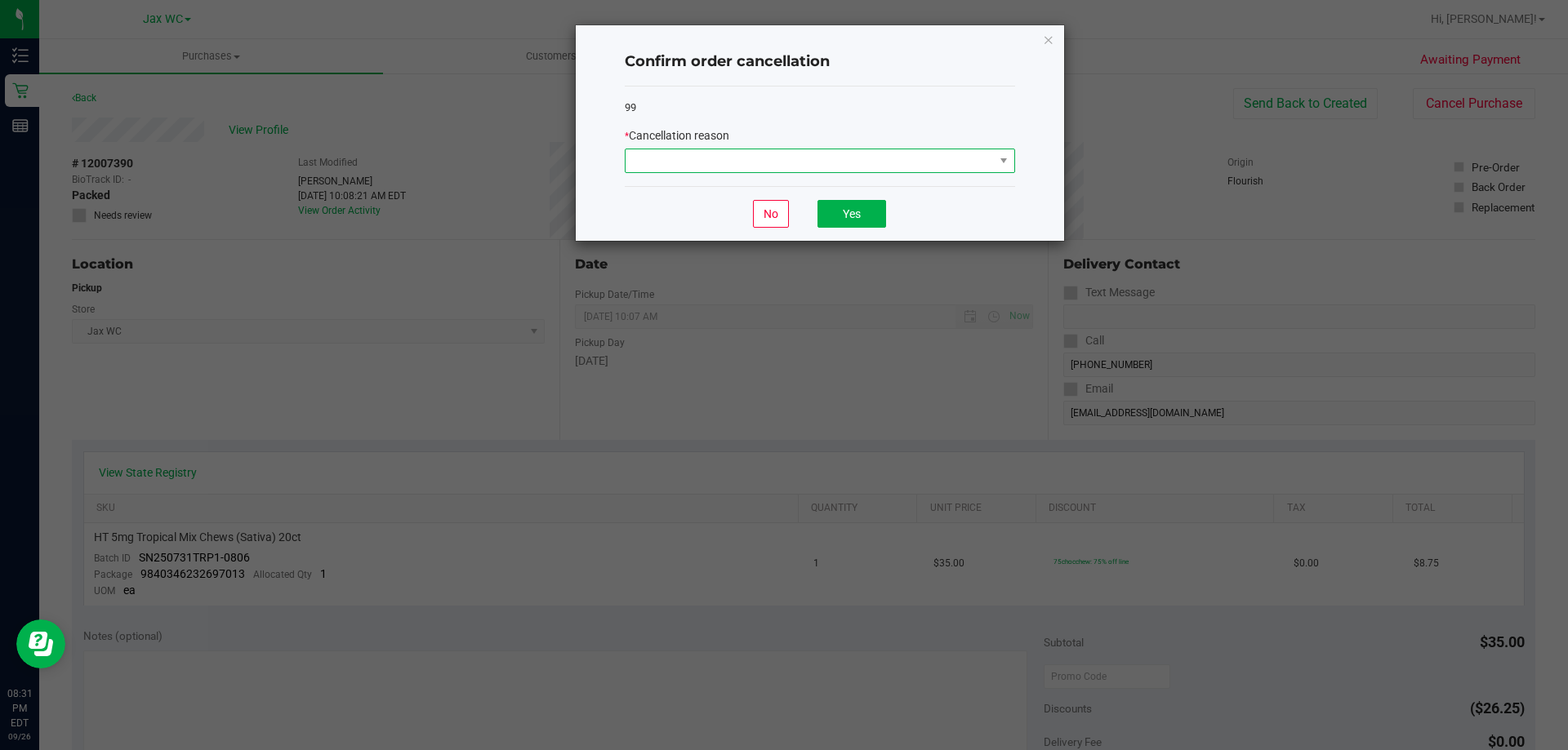
click at [759, 156] on span at bounding box center [809, 161] width 368 height 23
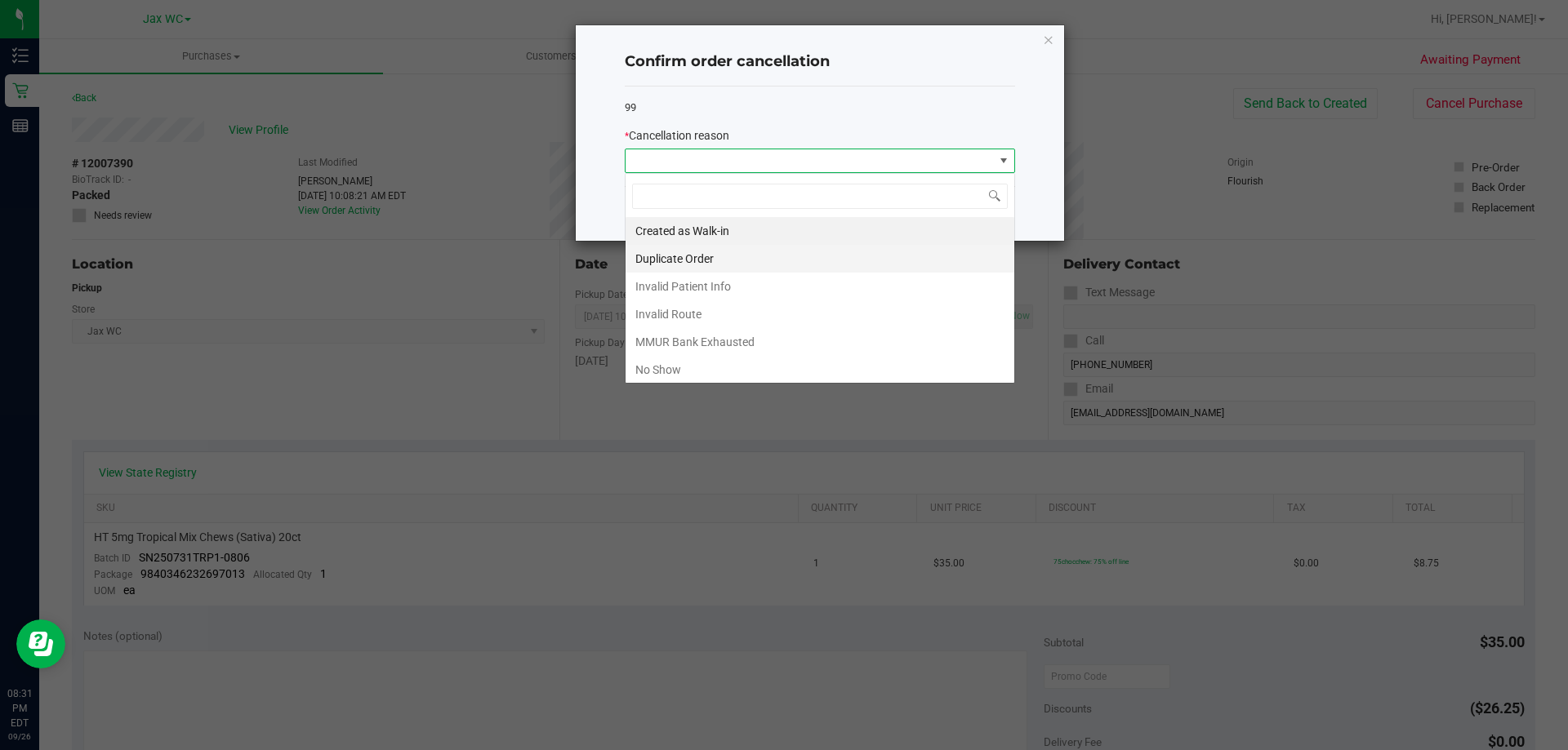
scroll to position [24, 390]
click at [681, 368] on li "No Show" at bounding box center [819, 370] width 389 height 28
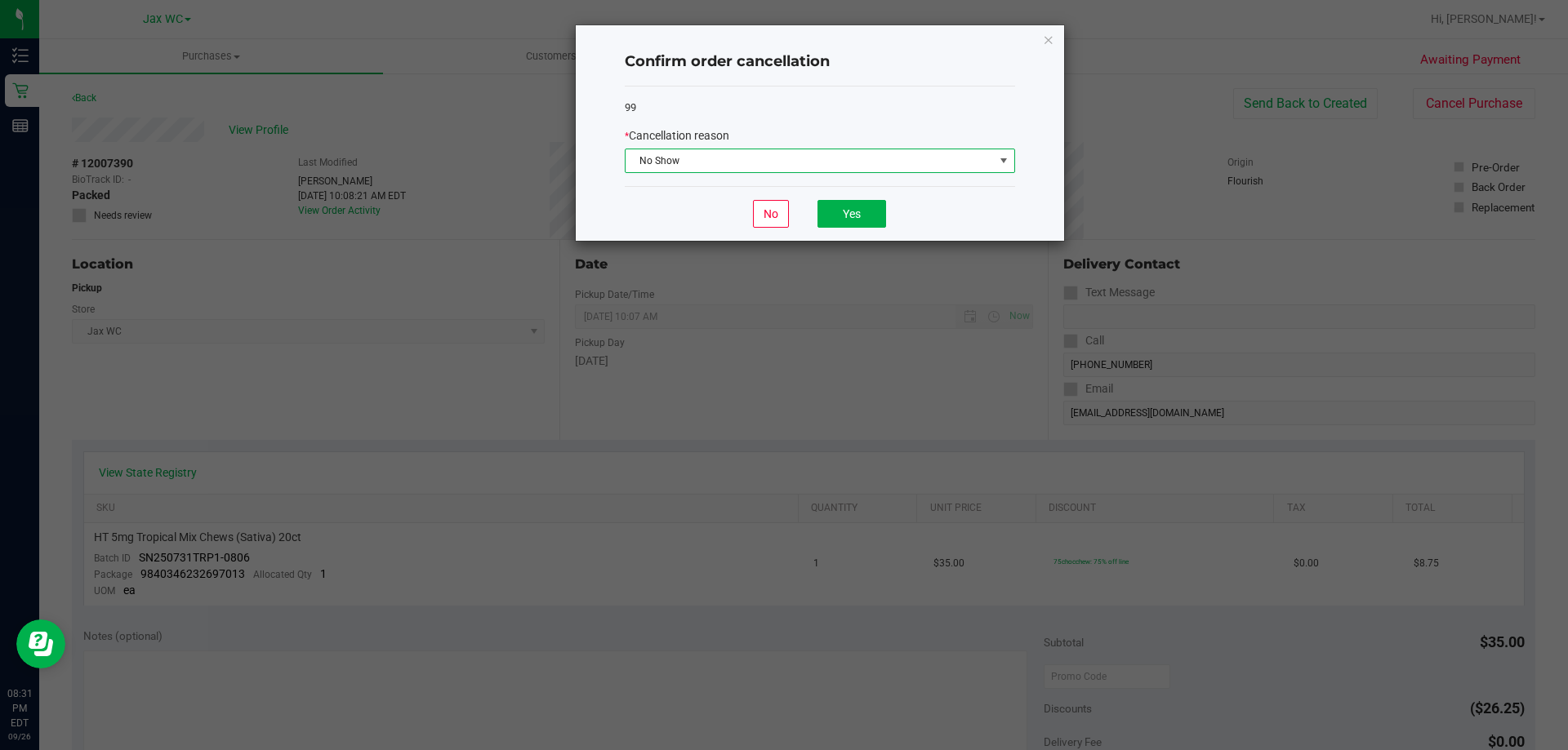
click at [879, 232] on div "No Yes" at bounding box center [819, 212] width 390 height 54
click at [866, 214] on button "Yes" at bounding box center [851, 213] width 69 height 28
